Goal: Task Accomplishment & Management: Manage account settings

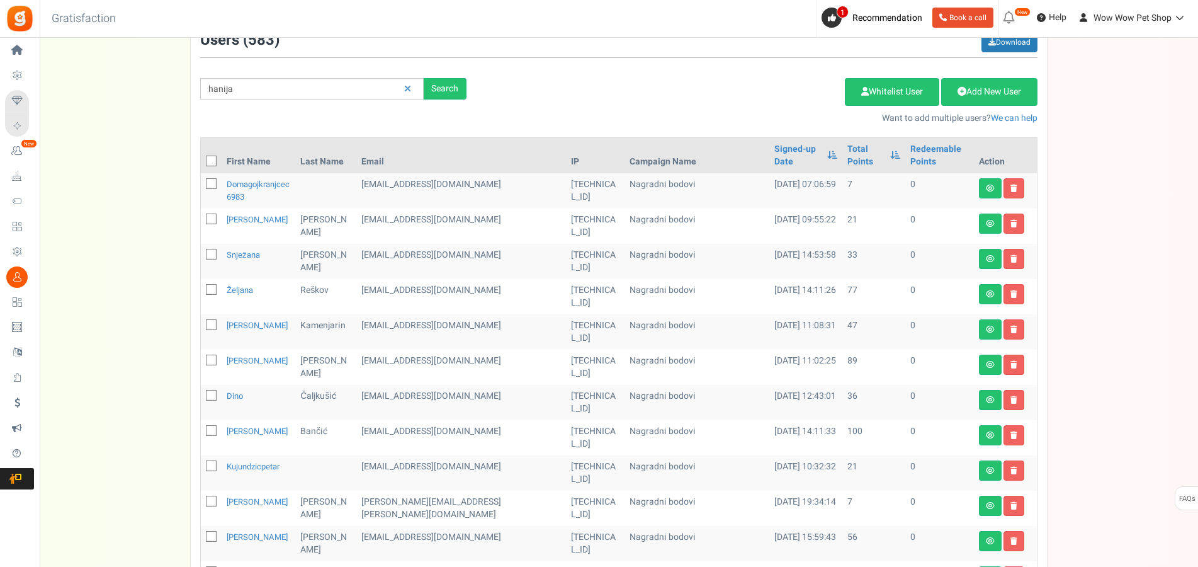
type input "hanija"
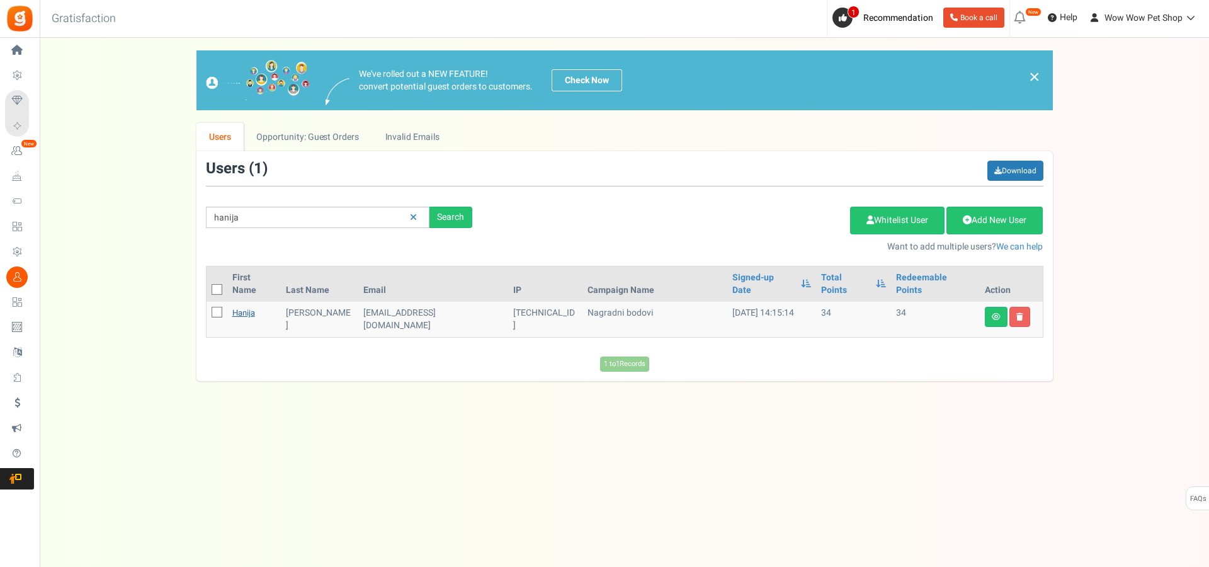
click at [250, 307] on link "Hanija" at bounding box center [243, 313] width 23 height 12
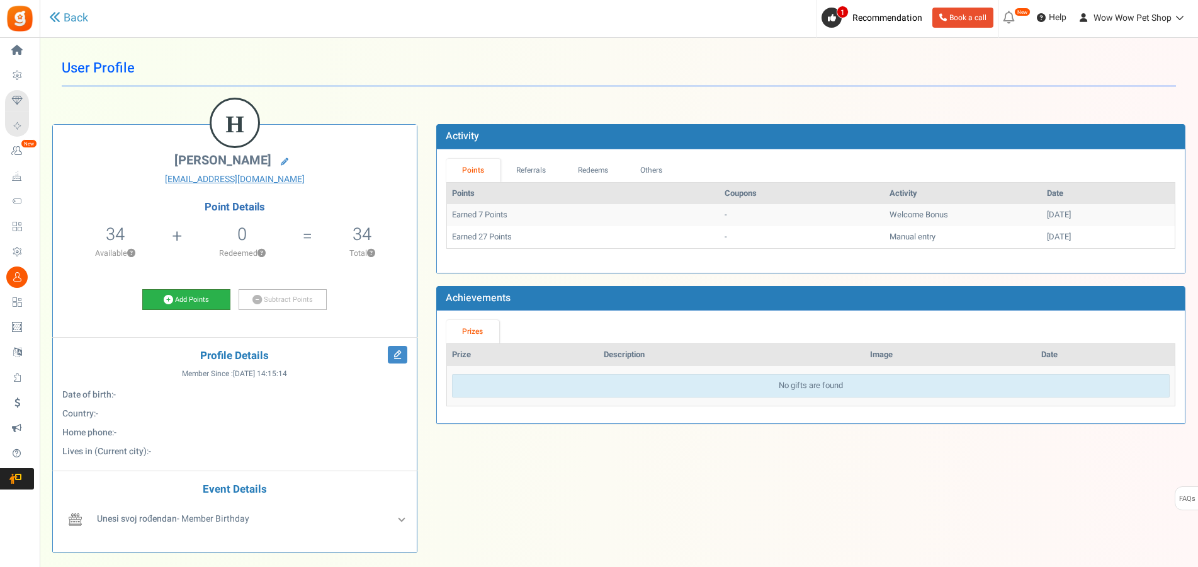
click at [211, 304] on link "Add Points" at bounding box center [186, 299] width 88 height 21
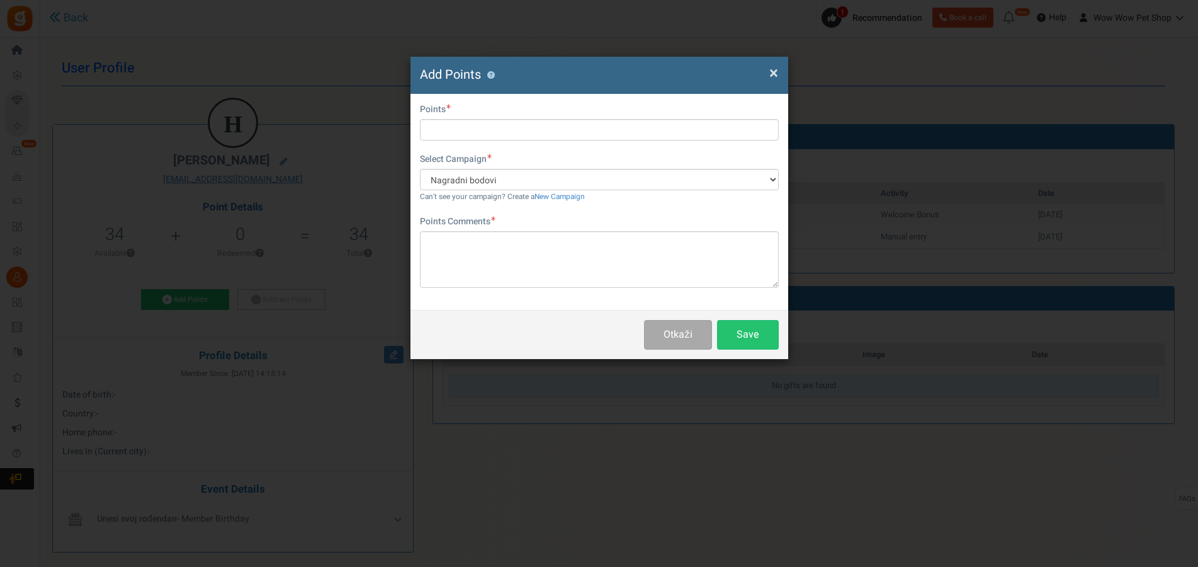
click at [460, 118] on div "Do you want to give Extra Points ? Yes No" at bounding box center [599, 111] width 359 height 16
click at [459, 129] on input "text" at bounding box center [599, 129] width 359 height 21
click at [463, 131] on input "text" at bounding box center [599, 129] width 359 height 21
type input "10"
click at [480, 259] on textarea at bounding box center [599, 259] width 359 height 57
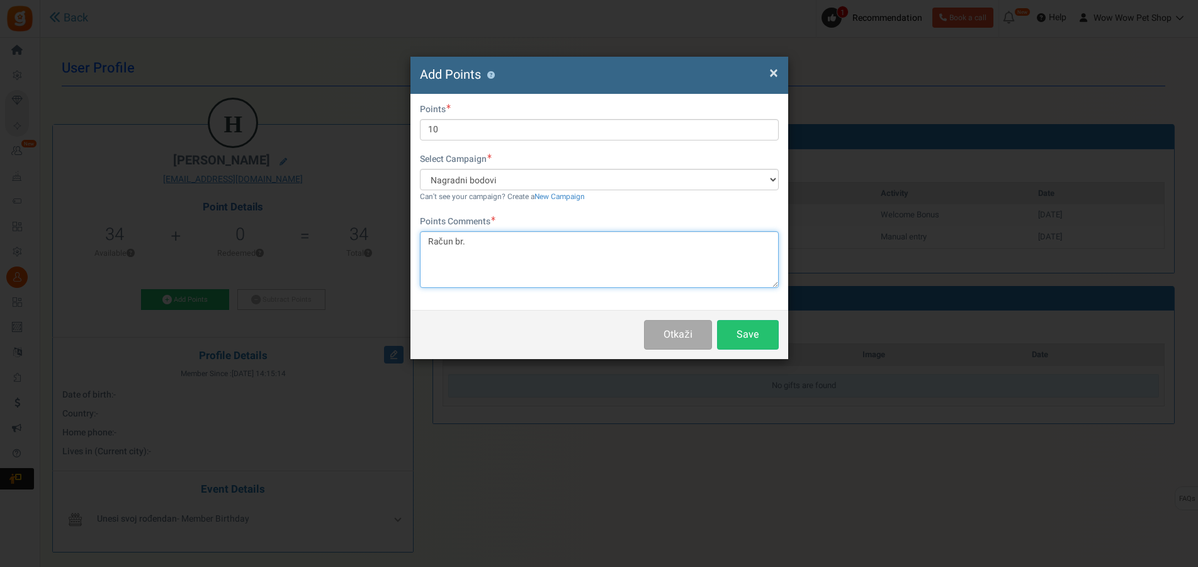
paste textarea "1456"
type textarea "Račun br. 1456"
click at [733, 327] on button "Save" at bounding box center [748, 335] width 62 height 30
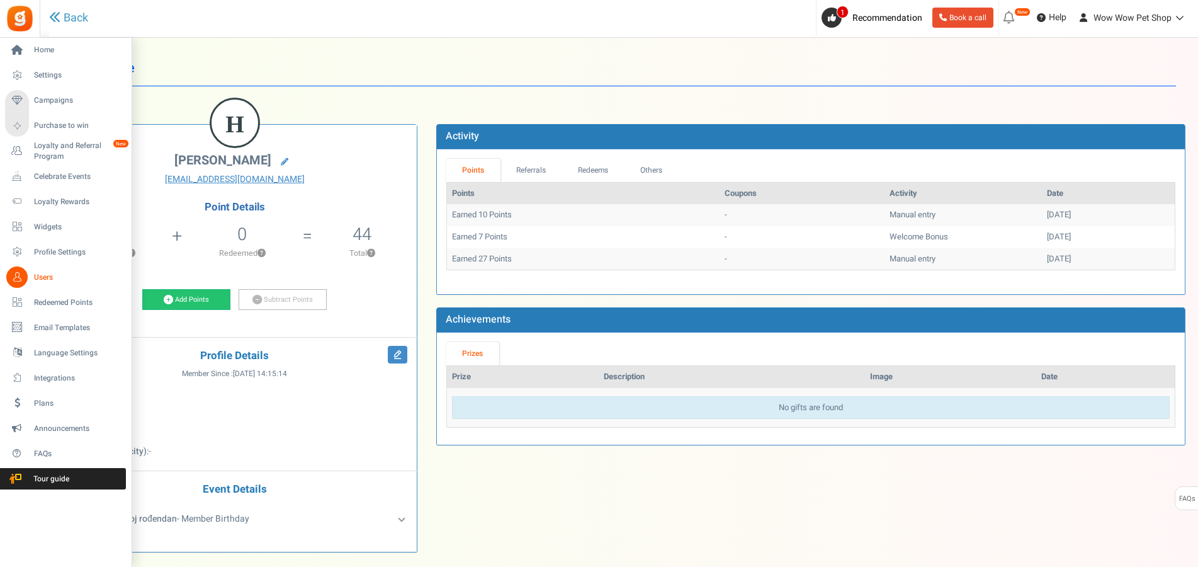
click at [45, 273] on span "Users" at bounding box center [78, 277] width 88 height 11
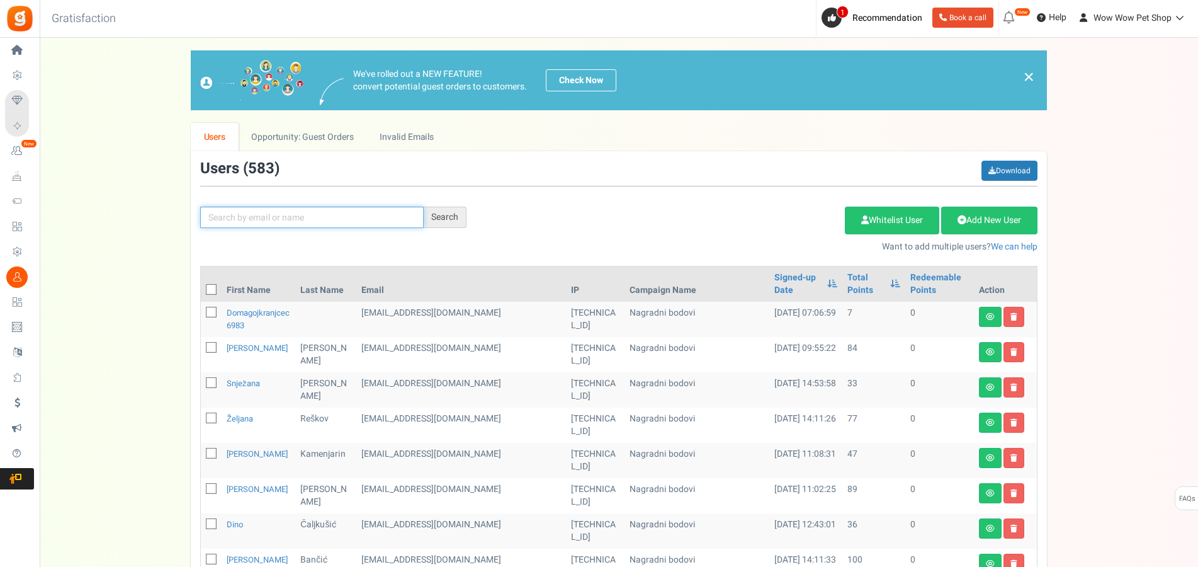
click at [252, 209] on input "text" at bounding box center [312, 217] width 224 height 21
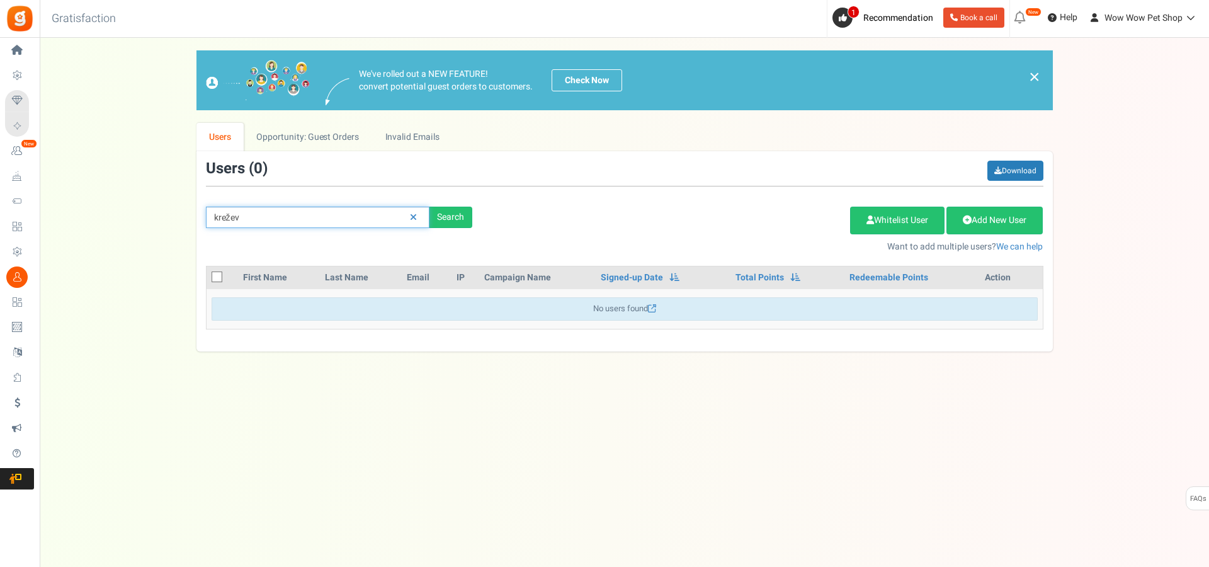
click at [218, 217] on input "krežev" at bounding box center [318, 217] width 224 height 21
click at [220, 217] on input "krežev" at bounding box center [318, 217] width 224 height 21
type input "knežev"
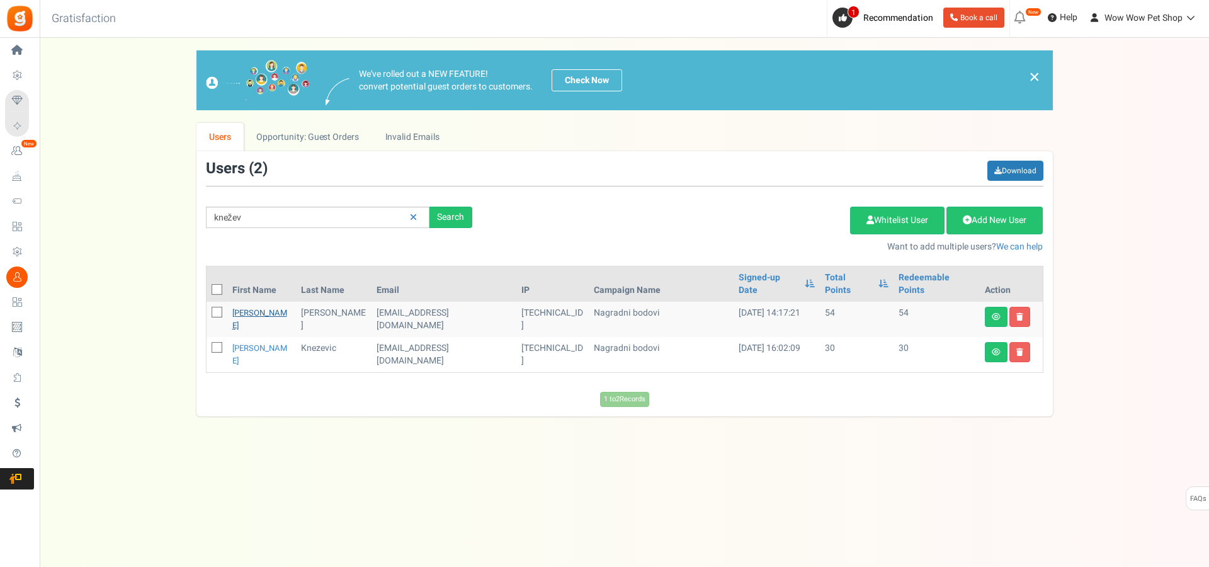
click at [241, 307] on link "[PERSON_NAME]" at bounding box center [259, 319] width 55 height 25
